Goal: Find specific page/section: Find specific page/section

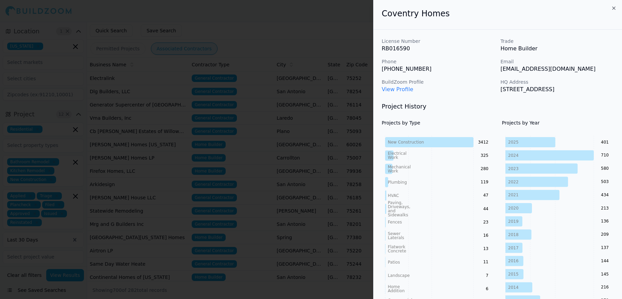
scroll to position [531, 0]
